Goal: Communication & Community: Answer question/provide support

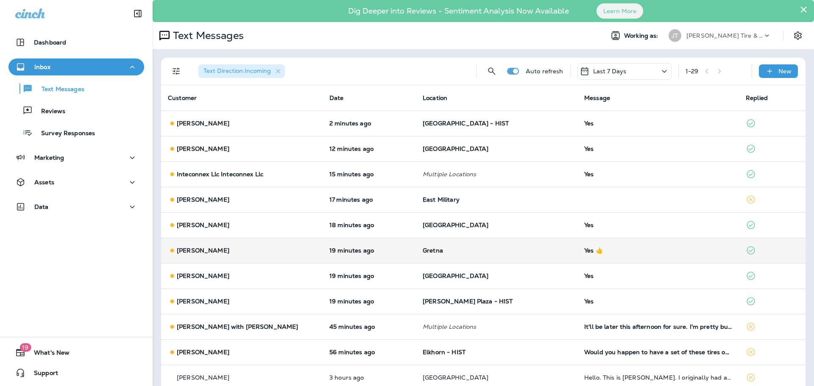
scroll to position [42, 0]
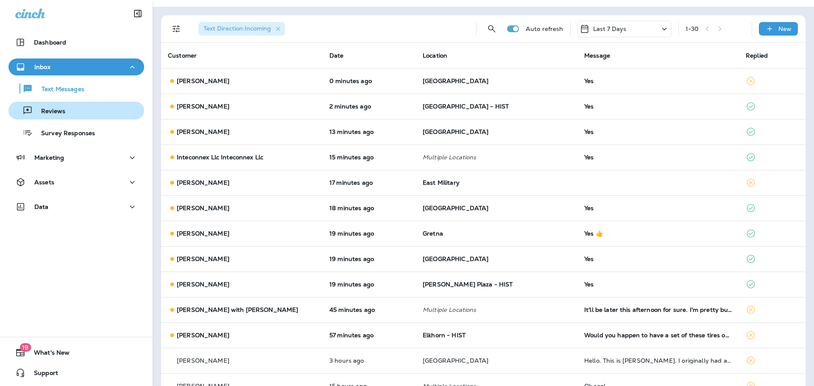
click at [89, 119] on button "Reviews" at bounding box center [76, 111] width 136 height 18
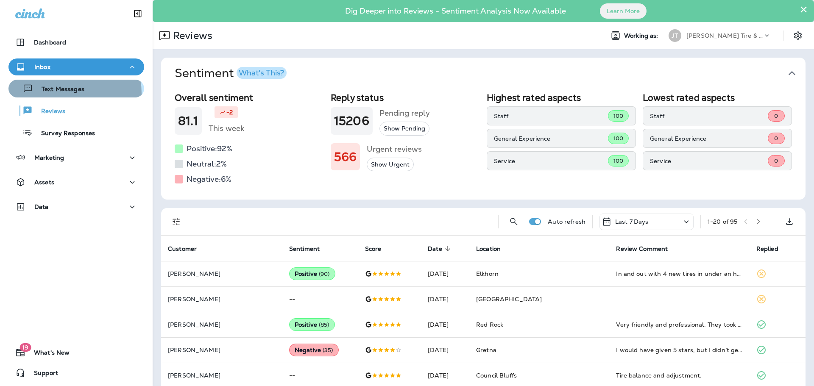
click at [67, 93] on p "Text Messages" at bounding box center [58, 90] width 51 height 8
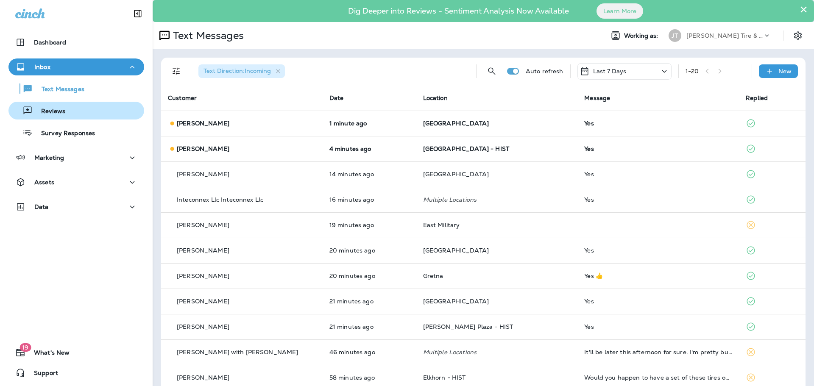
click at [72, 113] on div "Reviews" at bounding box center [76, 110] width 129 height 13
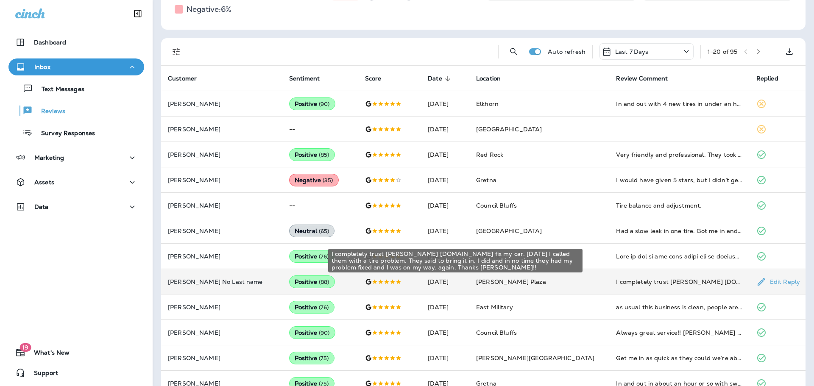
scroll to position [254, 0]
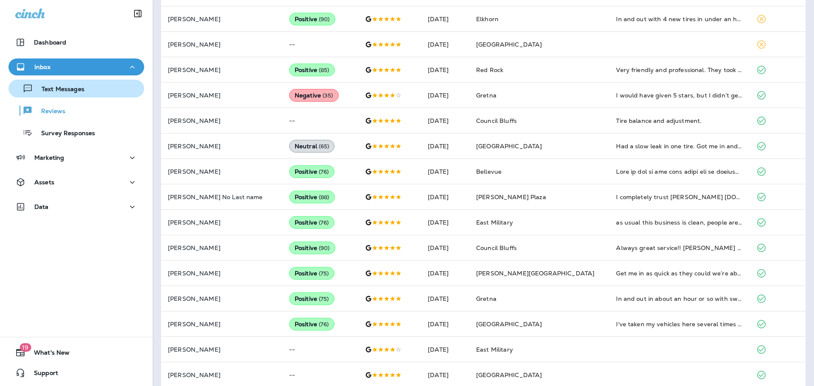
click at [69, 92] on p "Text Messages" at bounding box center [58, 90] width 51 height 8
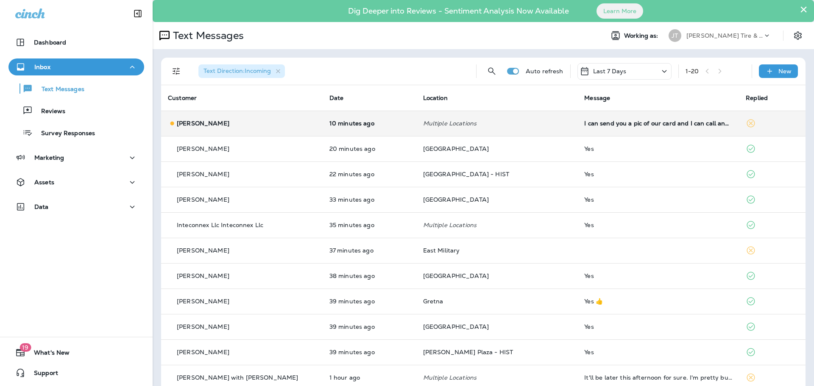
click at [615, 127] on td "I can send you a pic of our card and I can call and see if we can add [PERSON_N…" at bounding box center [658, 123] width 162 height 25
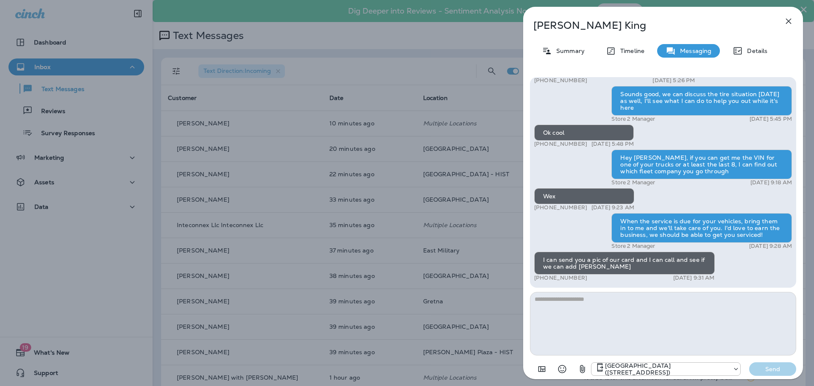
click at [788, 17] on icon "button" at bounding box center [789, 21] width 10 height 10
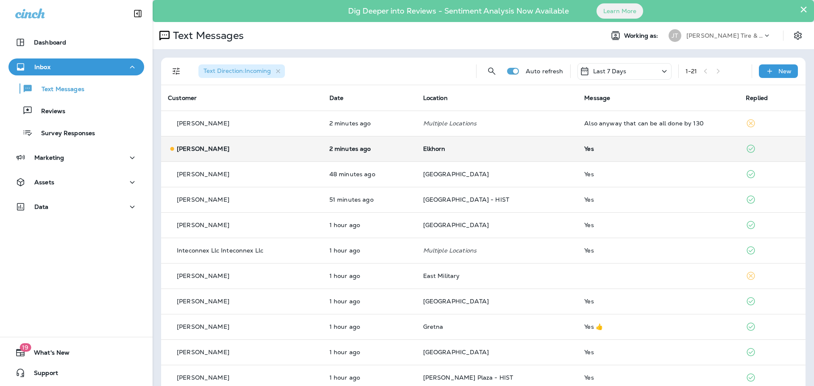
click at [347, 143] on td "2 minutes ago" at bounding box center [370, 148] width 94 height 25
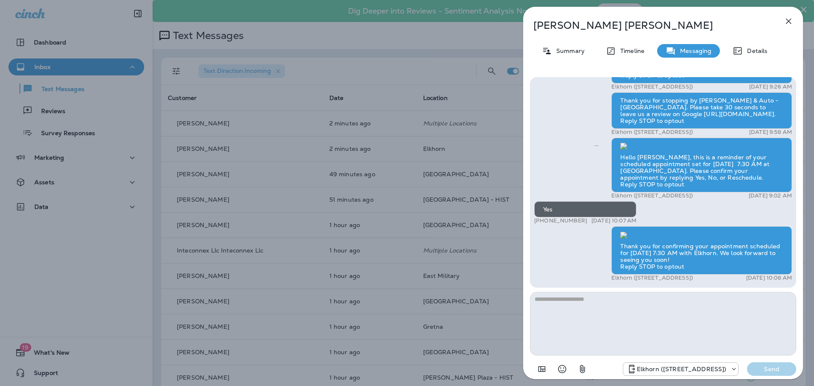
click at [61, 112] on div "[PERSON_NAME] Summary Timeline Messaging Details Thank you for stopping by [PER…" at bounding box center [407, 193] width 814 height 386
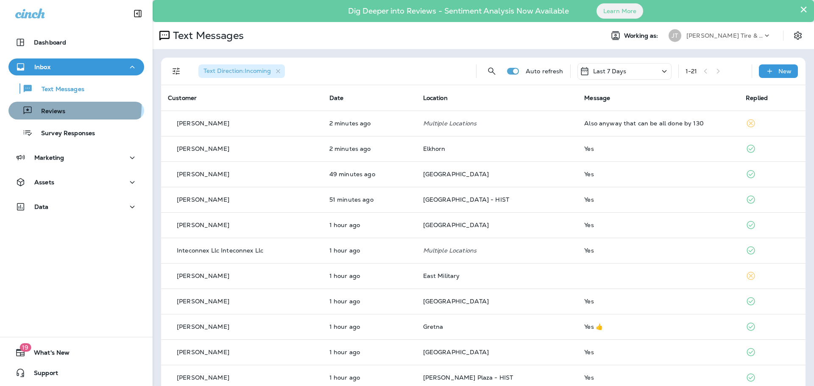
click at [67, 106] on div "Reviews" at bounding box center [76, 110] width 129 height 13
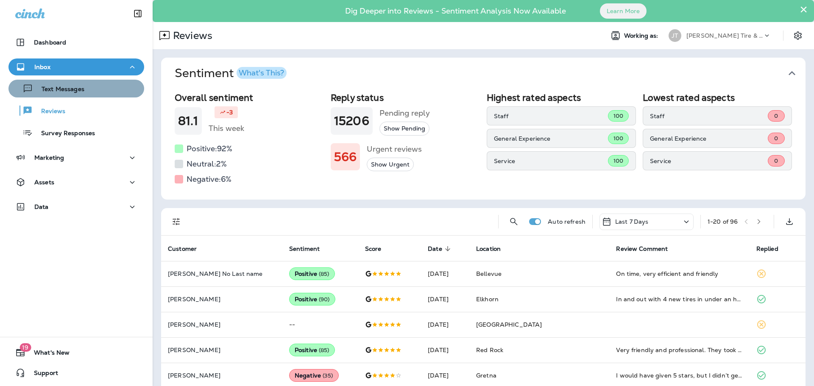
click at [78, 97] on button "Text Messages" at bounding box center [76, 89] width 136 height 18
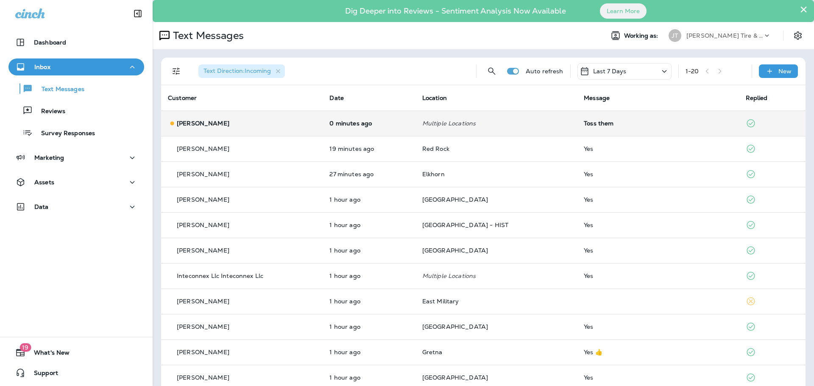
click at [300, 123] on div "[PERSON_NAME]" at bounding box center [242, 123] width 148 height 9
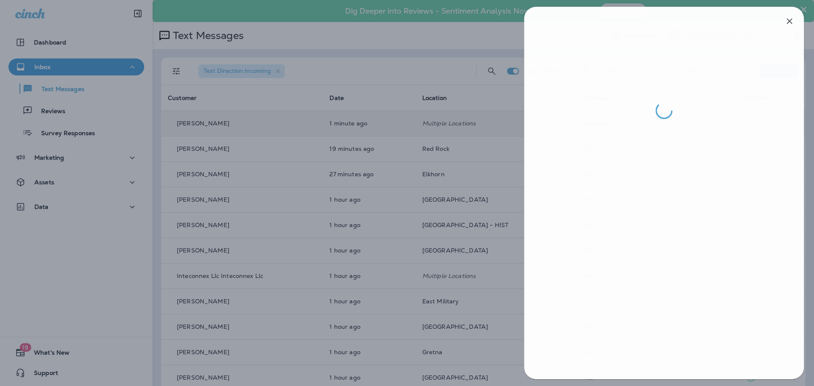
click at [487, 127] on div at bounding box center [408, 193] width 814 height 386
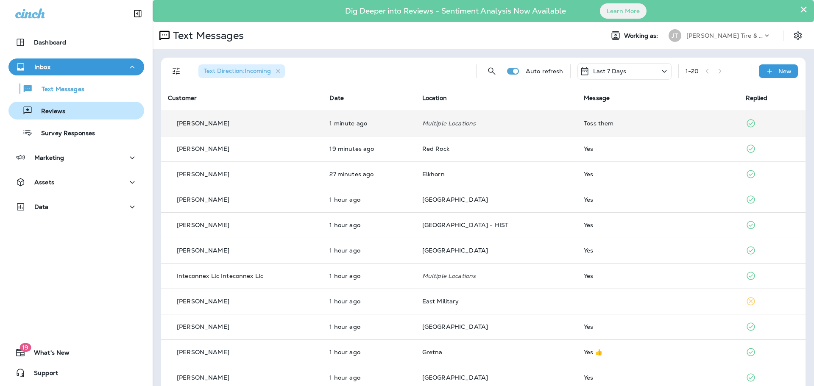
click at [46, 114] on p "Reviews" at bounding box center [49, 112] width 33 height 8
